Goal: Information Seeking & Learning: Learn about a topic

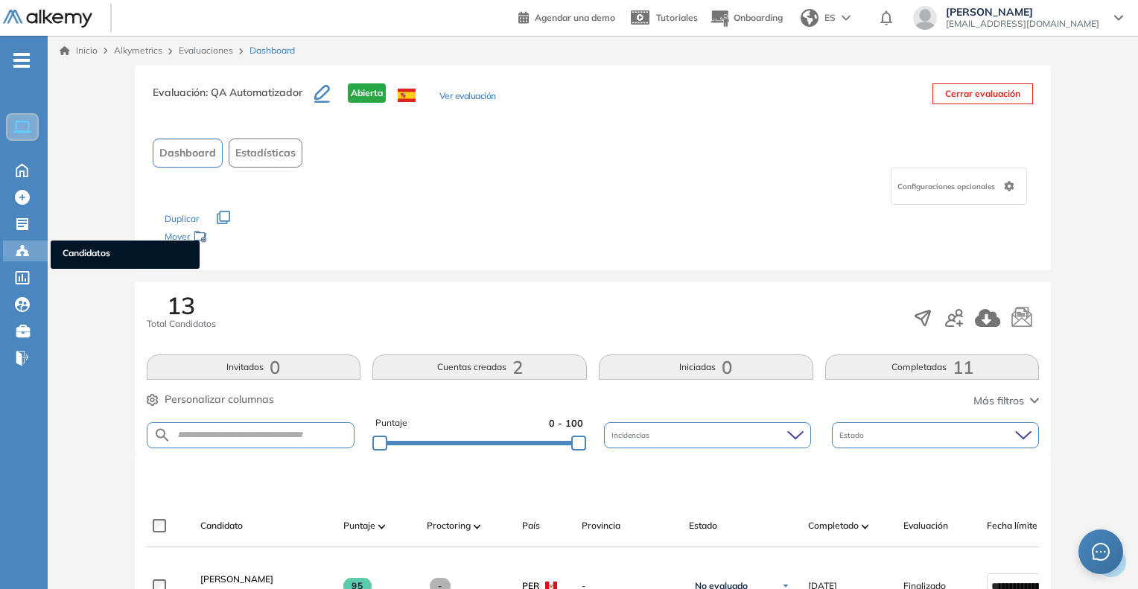
click at [69, 252] on span "Candidatos" at bounding box center [125, 255] width 125 height 16
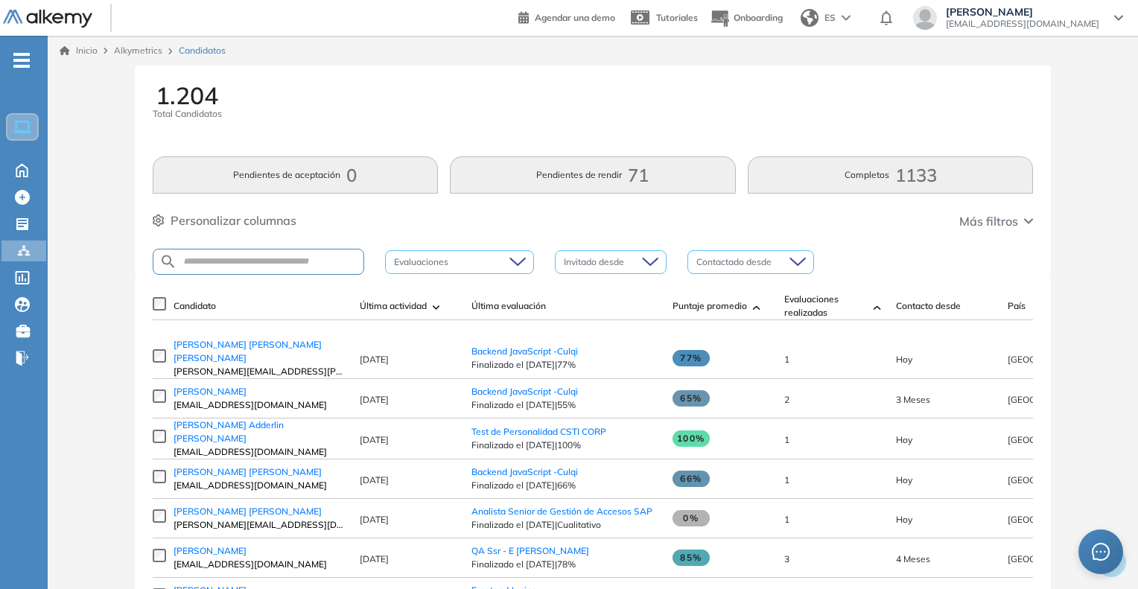
click at [255, 250] on div at bounding box center [259, 262] width 212 height 26
click at [241, 259] on input "text" at bounding box center [270, 261] width 186 height 11
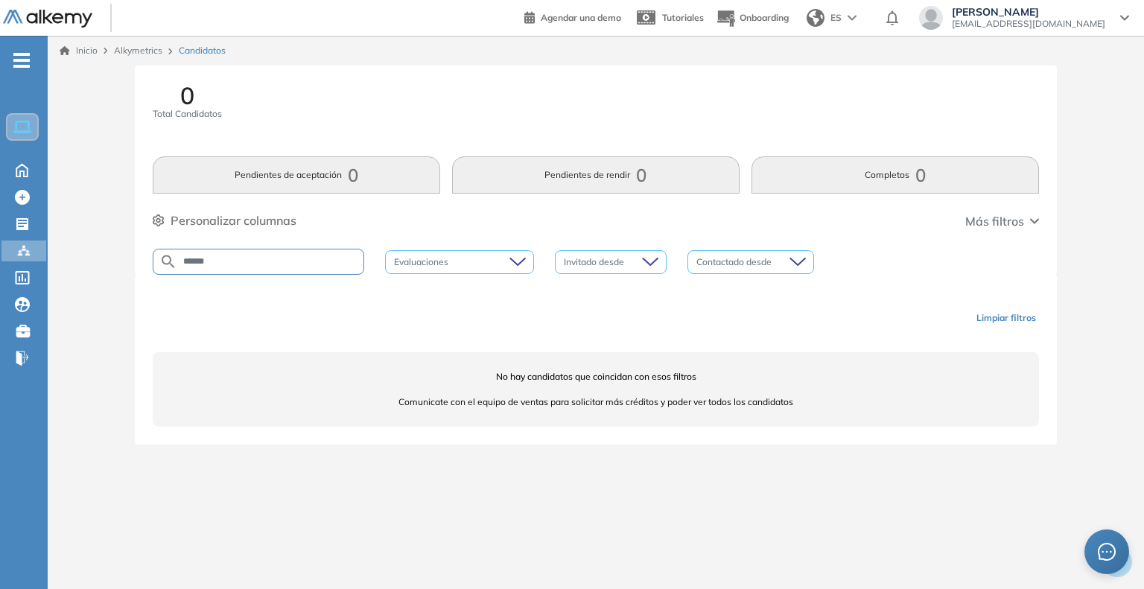
type input "******"
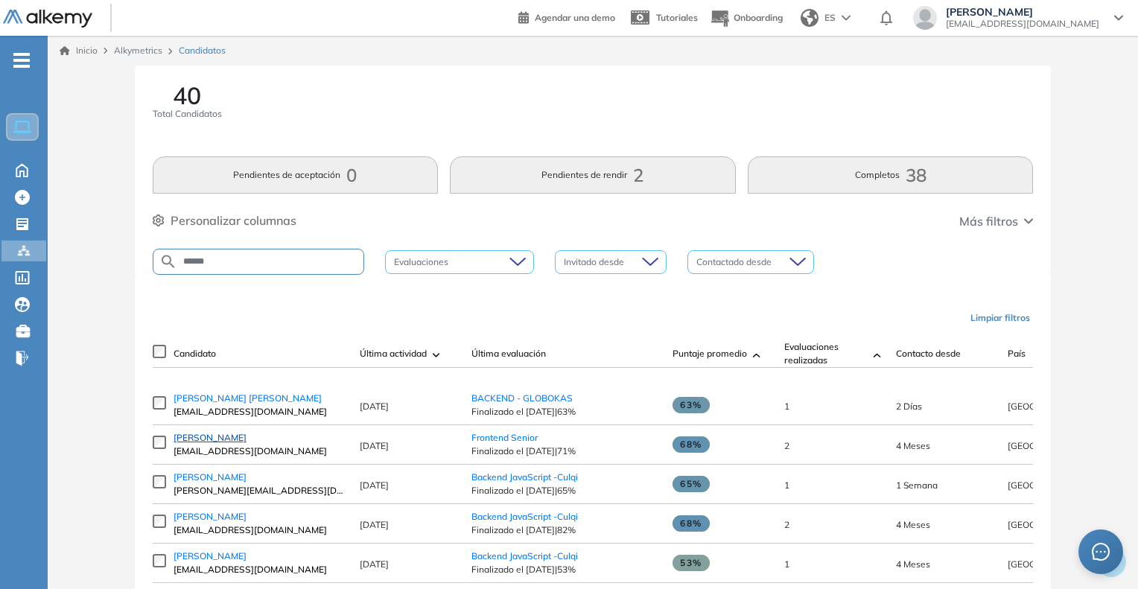
click at [212, 443] on span "[PERSON_NAME]" at bounding box center [210, 437] width 73 height 11
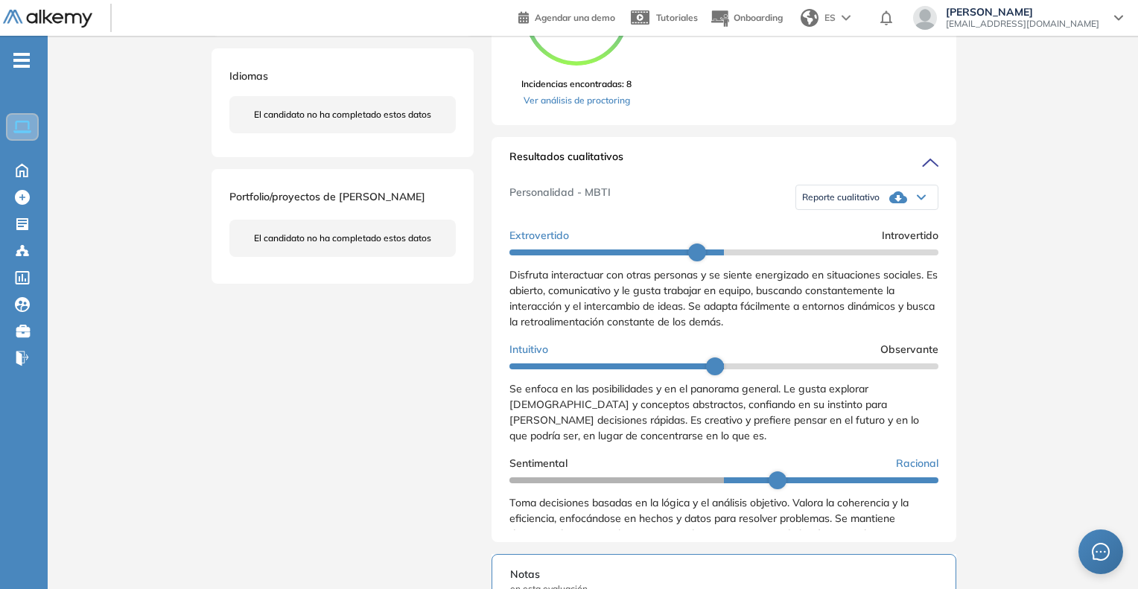
scroll to position [447, 0]
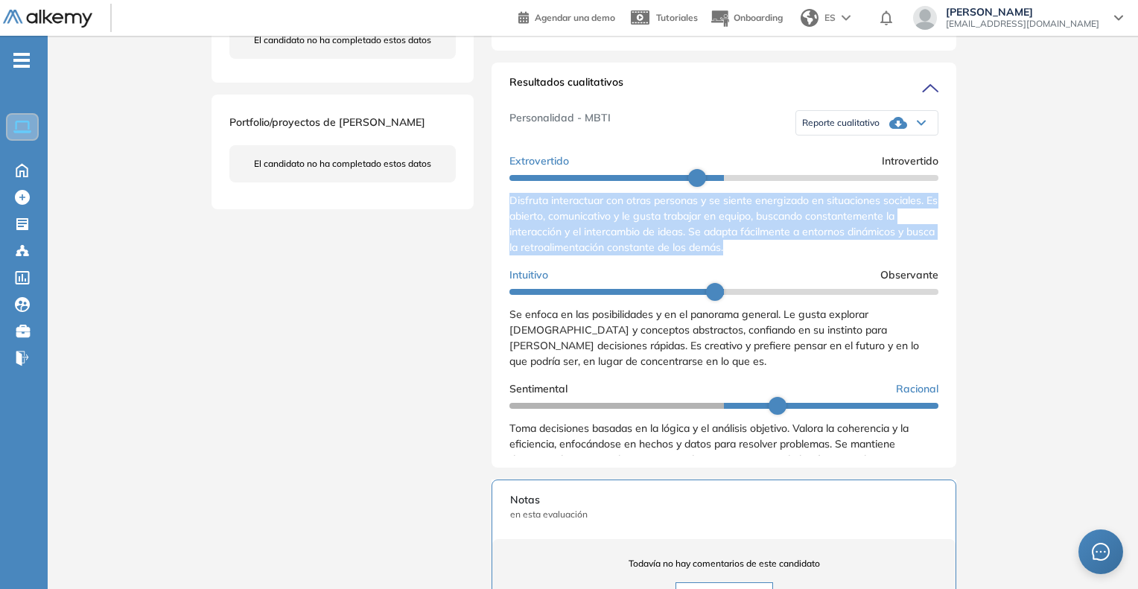
drag, startPoint x: 510, startPoint y: 212, endPoint x: 766, endPoint y: 268, distance: 262.2
click at [766, 255] on div "Disfruta interactuar con otras personas y se siente energizado en situaciones s…" at bounding box center [723, 224] width 429 height 63
copy span "Disfruta interactuar con otras personas y se siente energizado en situaciones s…"
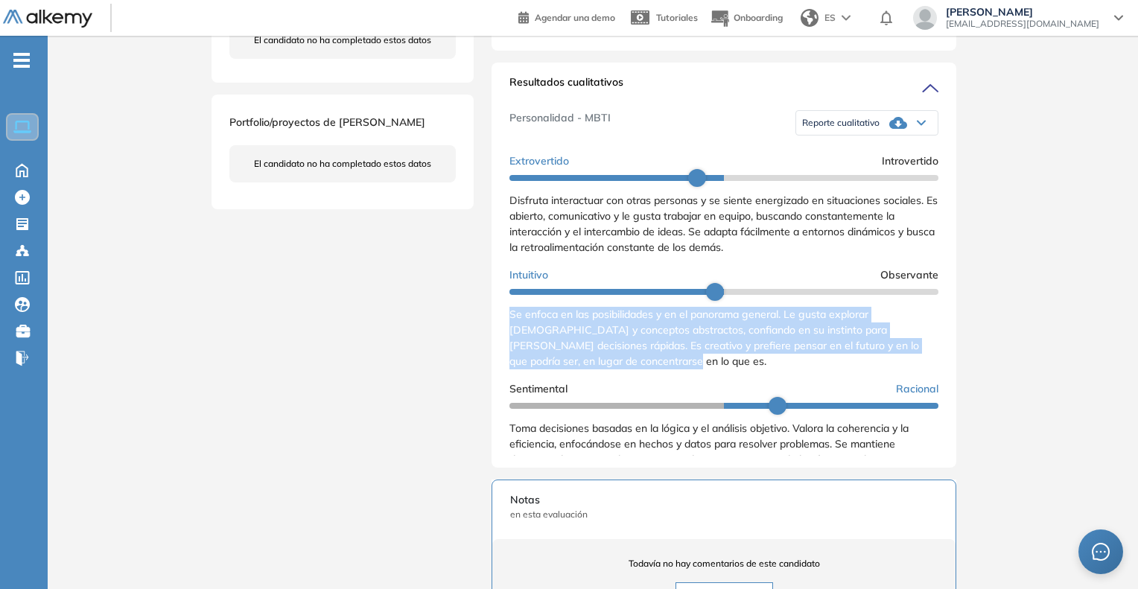
drag, startPoint x: 505, startPoint y: 330, endPoint x: 660, endPoint y: 384, distance: 163.9
click at [656, 384] on div "Resultados cualitativos Personalidad - MBTI Reporte cualitativo Reporte con Afi…" at bounding box center [724, 265] width 465 height 405
copy span "Se enfoca en las posibilidades y en el panorama general. Le gusta explorar [DEM…"
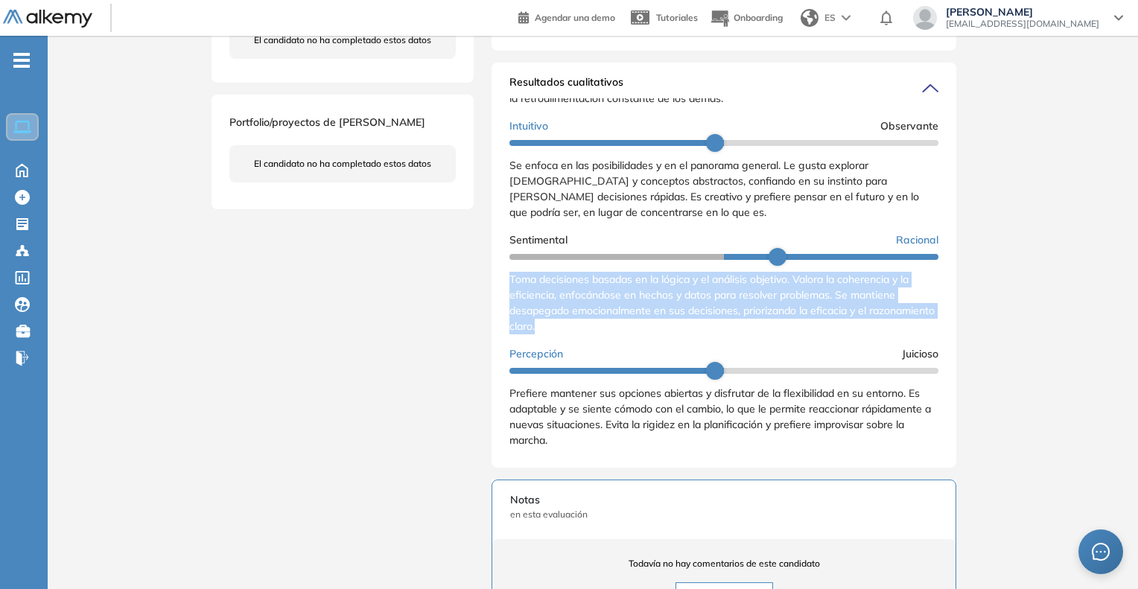
drag, startPoint x: 506, startPoint y: 296, endPoint x: 617, endPoint y: 340, distance: 118.7
click at [616, 340] on div "Resultados cualitativos Personalidad - MBTI Reporte cualitativo Reporte con Afi…" at bounding box center [724, 265] width 465 height 405
copy span "Toma decisiones basadas en la lógica y el análisis objetivo. Valora la coherenc…"
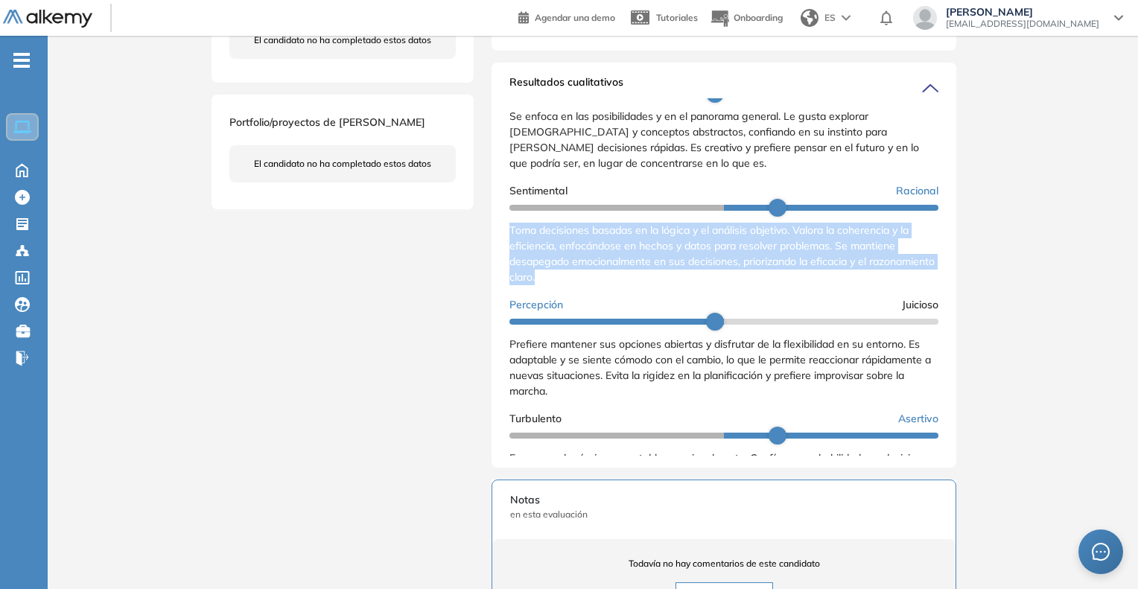
scroll to position [223, 0]
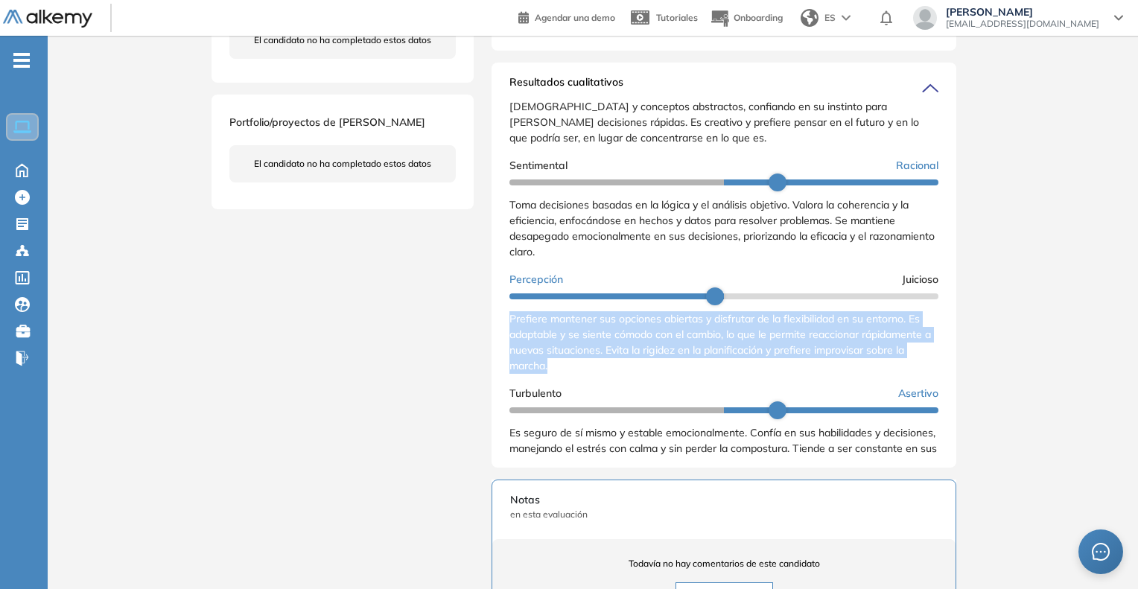
drag, startPoint x: 503, startPoint y: 336, endPoint x: 585, endPoint y: 376, distance: 90.6
click at [585, 376] on div "Resultados cualitativos Personalidad - MBTI Reporte cualitativo Reporte con Afi…" at bounding box center [724, 265] width 465 height 405
copy span "Prefiere mantener sus opciones abiertas y disfrutar de la flexibilidad en su en…"
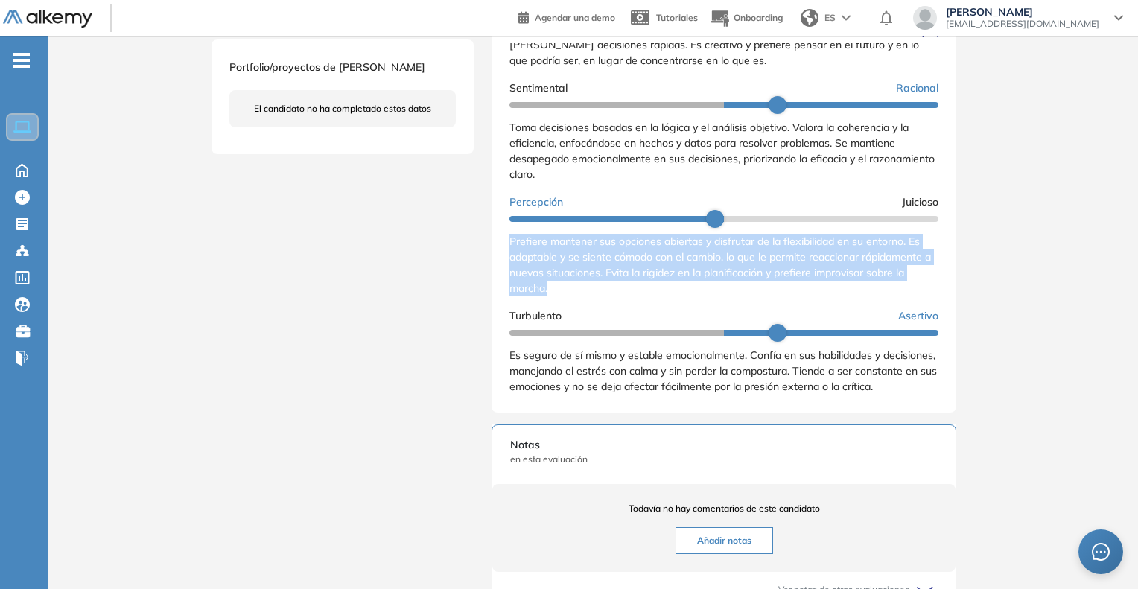
scroll to position [596, 0]
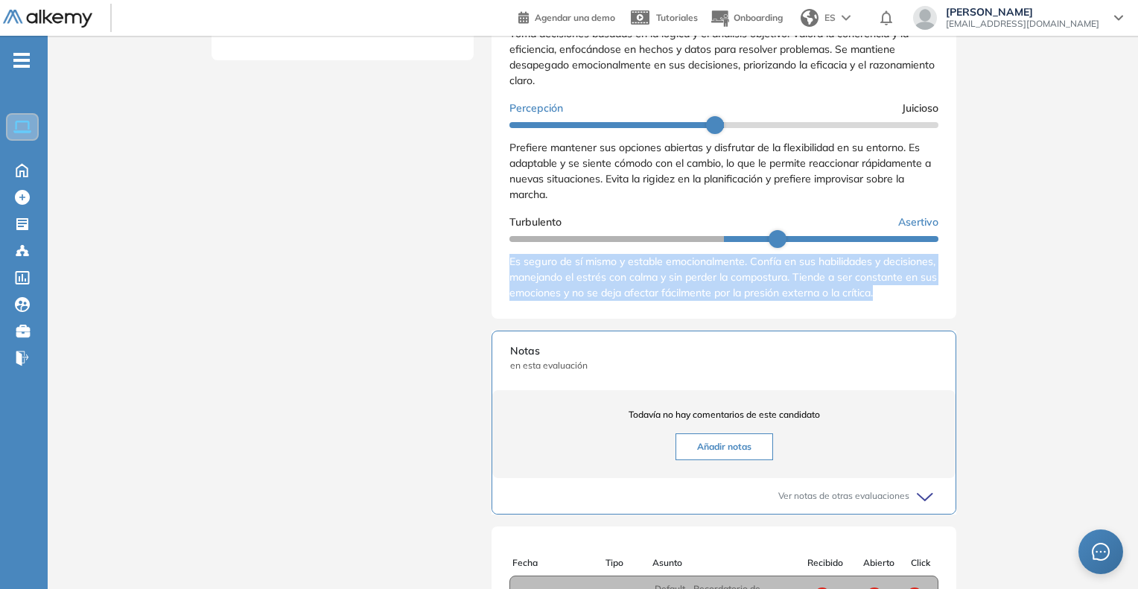
drag, startPoint x: 509, startPoint y: 267, endPoint x: 578, endPoint y: 308, distance: 79.8
click at [578, 301] on div "Es seguro de sí mismo y estable emocionalmente. Confía en sus habilidades y dec…" at bounding box center [723, 277] width 429 height 47
copy span "Es seguro de sí mismo y estable emocionalmente. Confía en sus habilidades y dec…"
